Goal: Navigation & Orientation: Find specific page/section

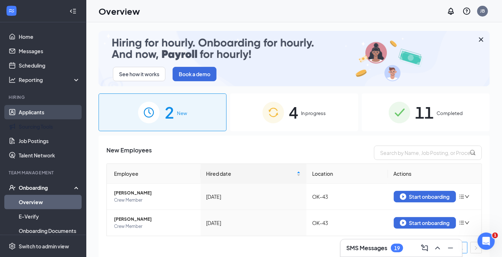
click at [30, 118] on link "Applicants" at bounding box center [49, 112] width 61 height 14
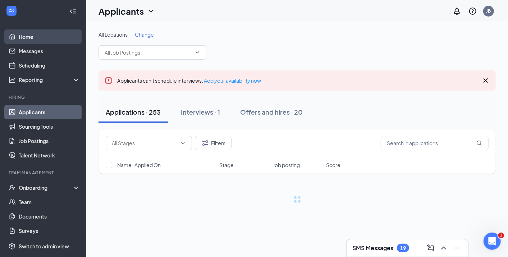
click at [22, 37] on link "Home" at bounding box center [49, 36] width 61 height 14
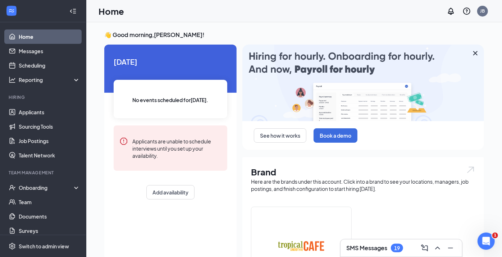
click at [384, 253] on div "SMS Messages 19" at bounding box center [401, 247] width 110 height 11
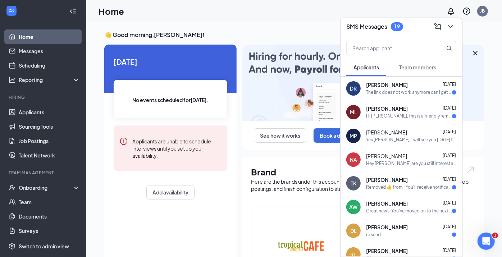
click at [418, 82] on div "[PERSON_NAME] [DATE]" at bounding box center [411, 85] width 90 height 7
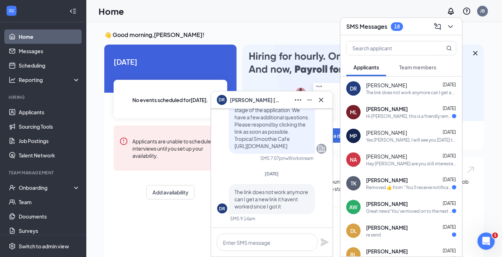
scroll to position [-89, 0]
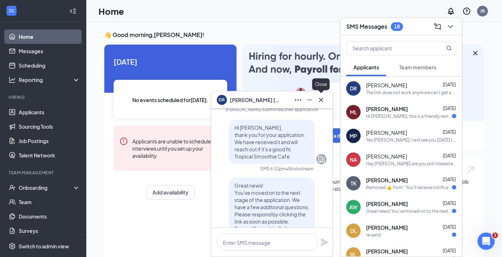
click at [324, 100] on icon "Cross" at bounding box center [321, 100] width 9 height 9
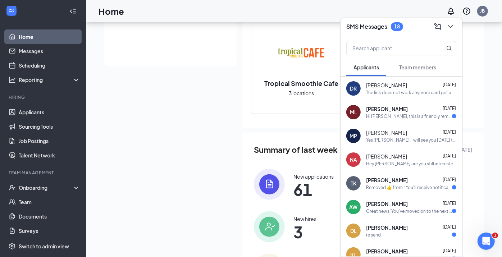
scroll to position [196, 0]
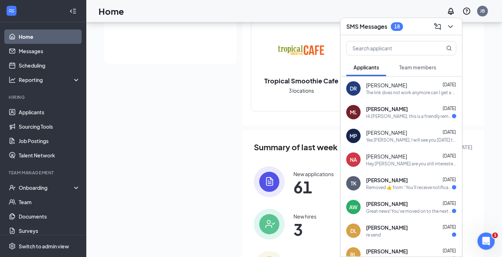
click at [291, 181] on div "New applications 61" at bounding box center [363, 181] width 218 height 31
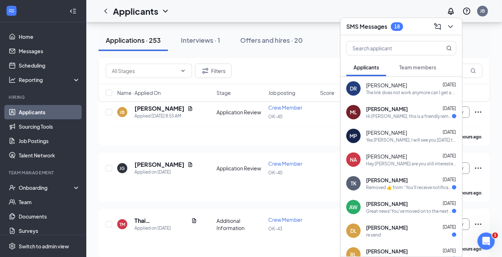
click at [304, 62] on div "Filters" at bounding box center [293, 71] width 391 height 26
click at [448, 32] on button at bounding box center [450, 26] width 11 height 11
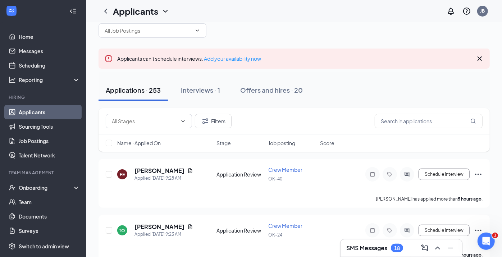
scroll to position [23, 0]
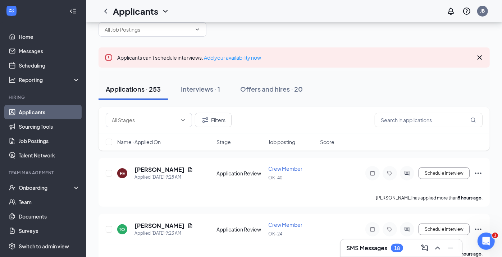
click at [480, 56] on icon "Cross" at bounding box center [479, 57] width 9 height 9
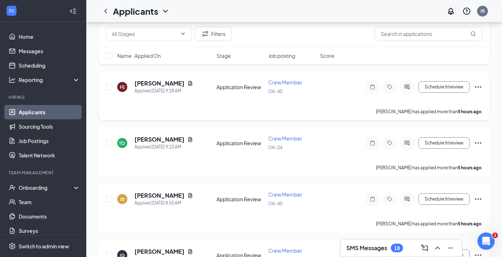
scroll to position [76, 0]
